Goal: Navigation & Orientation: Understand site structure

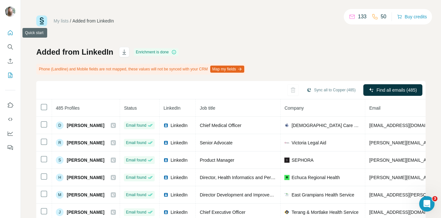
click at [14, 32] on button "Quick start" at bounding box center [10, 33] width 10 height 12
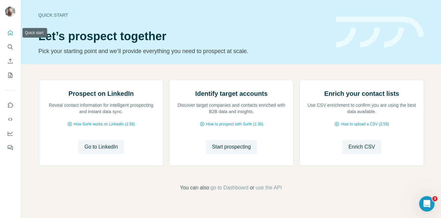
click at [14, 32] on button "Quick start" at bounding box center [10, 33] width 10 height 12
click at [11, 108] on icon "Use Surfe on LinkedIn" at bounding box center [10, 105] width 6 height 6
